Goal: Task Accomplishment & Management: Manage account settings

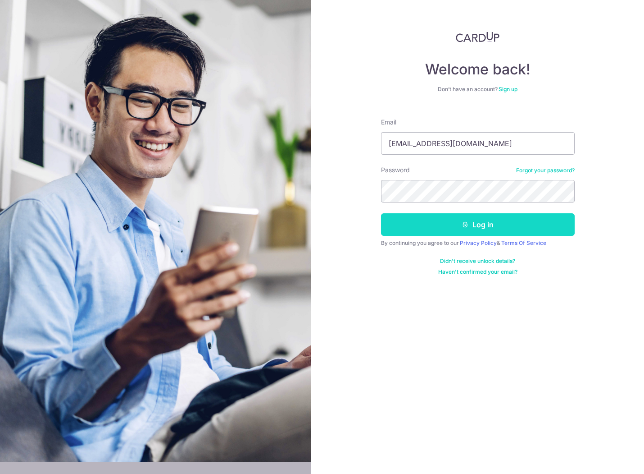
click at [456, 229] on button "Log in" at bounding box center [478, 224] width 194 height 23
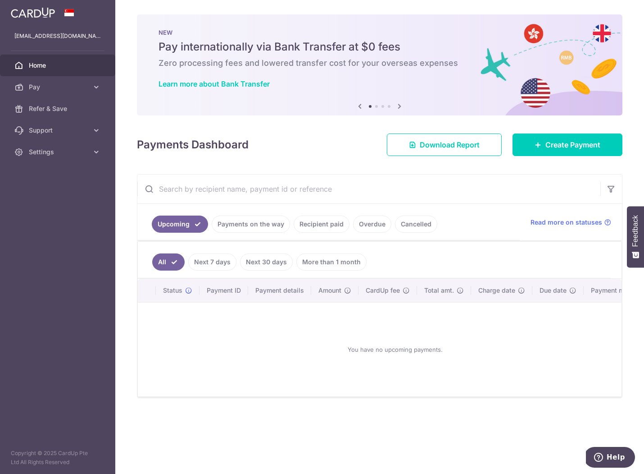
click at [421, 223] on link "Cancelled" at bounding box center [416, 223] width 42 height 17
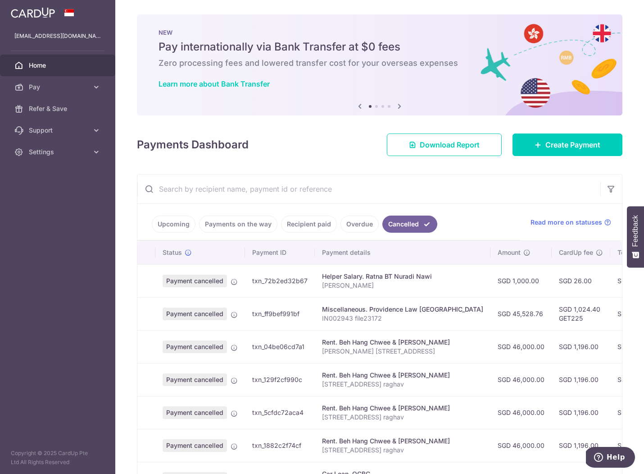
click at [225, 226] on link "Payments on the way" at bounding box center [238, 223] width 78 height 17
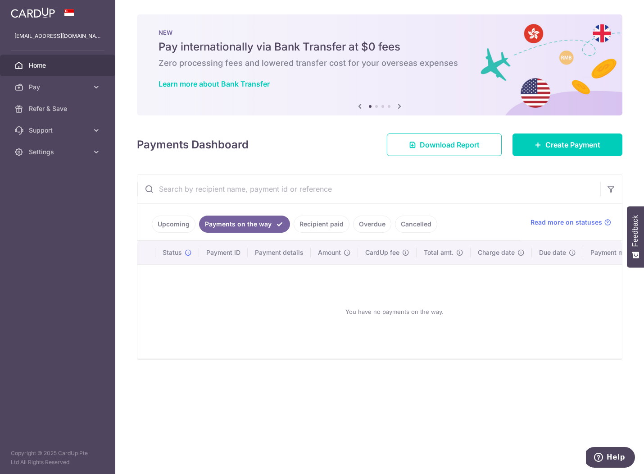
click at [324, 220] on link "Recipient paid" at bounding box center [322, 223] width 56 height 17
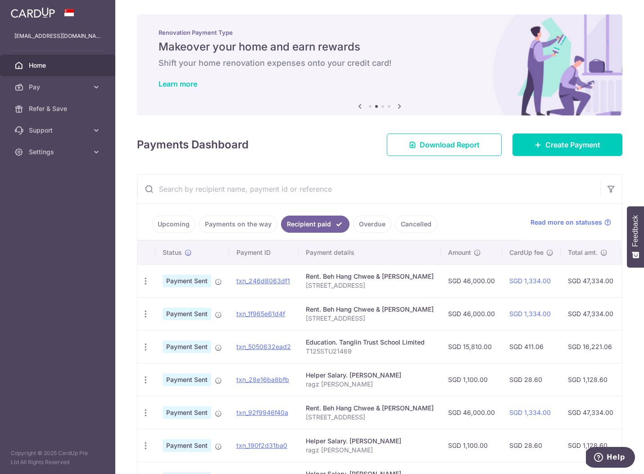
click at [242, 218] on link "Payments on the way" at bounding box center [238, 223] width 78 height 17
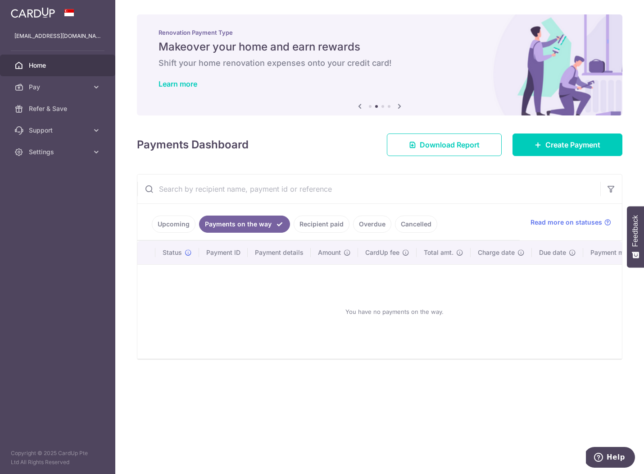
click at [371, 225] on link "Overdue" at bounding box center [372, 223] width 38 height 17
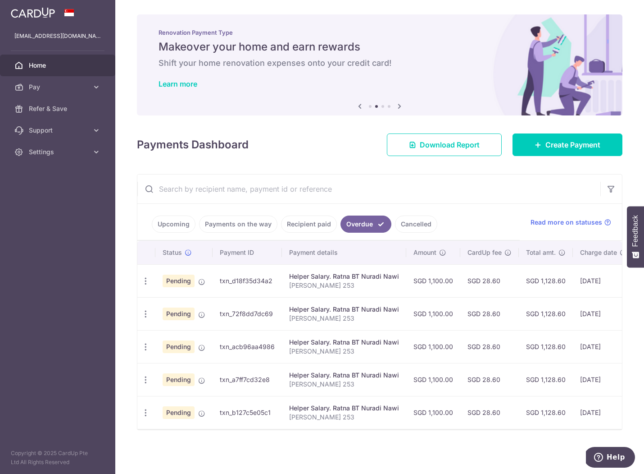
click at [405, 221] on link "Cancelled" at bounding box center [416, 223] width 42 height 17
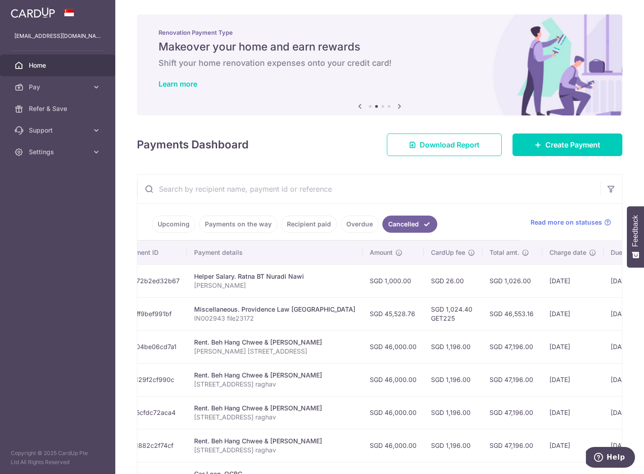
scroll to position [0, 181]
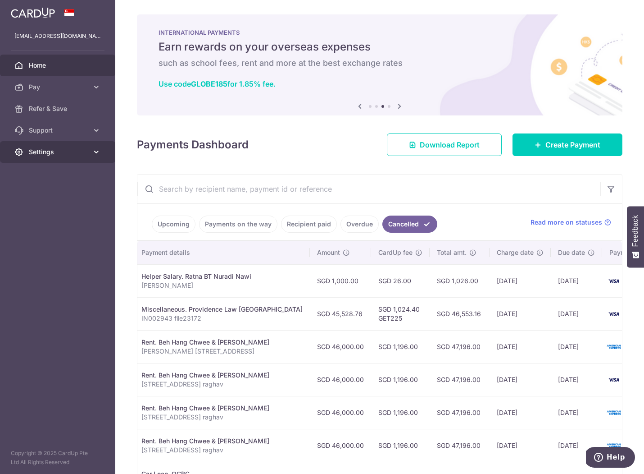
click at [73, 151] on span "Settings" at bounding box center [58, 151] width 59 height 9
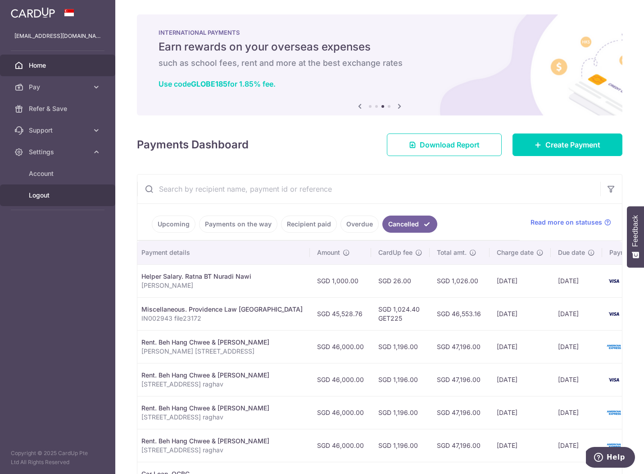
click at [57, 200] on link "Logout" at bounding box center [57, 195] width 115 height 22
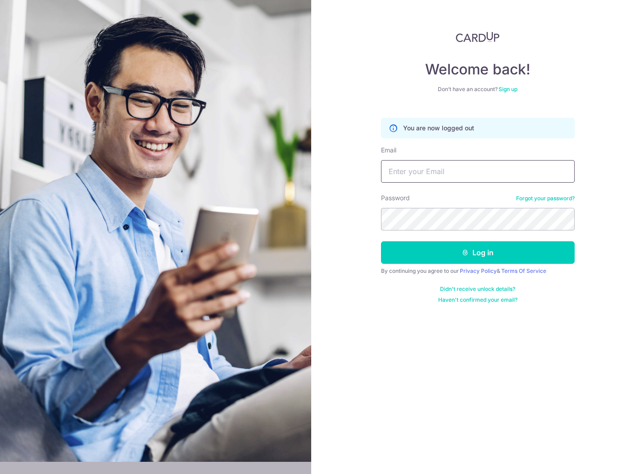
type input "[EMAIL_ADDRESS][DOMAIN_NAME]"
click at [439, 173] on input "[EMAIL_ADDRESS][DOMAIN_NAME]" at bounding box center [478, 171] width 194 height 23
